Goal: Information Seeking & Learning: Learn about a topic

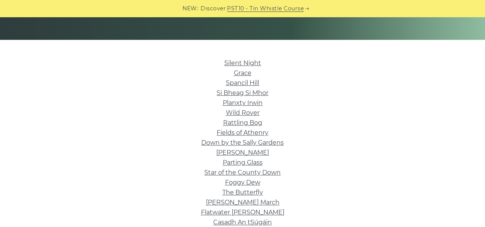
scroll to position [163, 0]
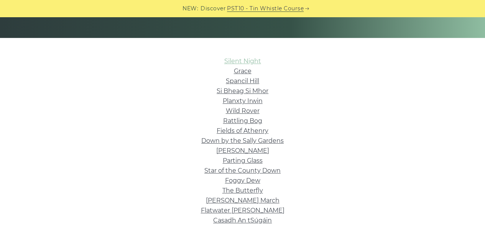
click at [239, 64] on link "Silent Night" at bounding box center [242, 61] width 37 height 7
click at [242, 72] on link "Grace" at bounding box center [243, 70] width 18 height 7
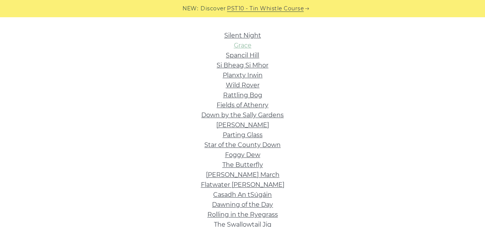
scroll to position [189, 0]
click at [0, 1] on div "NEW: Discover PST10 - Tin Whistle Course" at bounding box center [242, 8] width 485 height 17
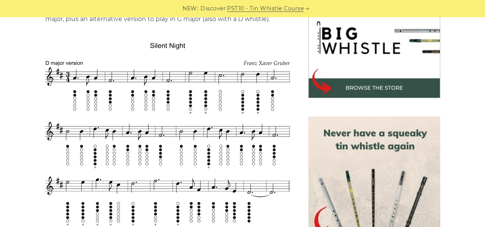
scroll to position [258, 0]
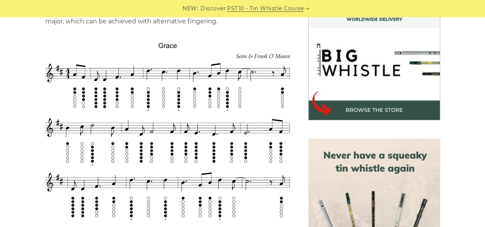
scroll to position [233, 0]
